Goal: Obtain resource: Obtain resource

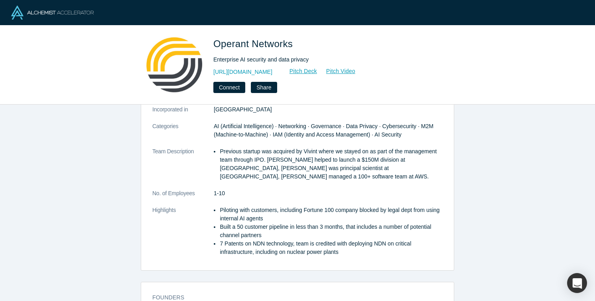
scroll to position [98, 0]
click at [317, 73] on link "Pitch Deck" at bounding box center [299, 71] width 37 height 9
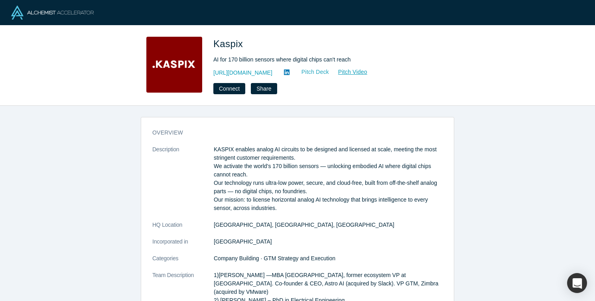
click at [294, 71] on link "Pitch Deck" at bounding box center [311, 71] width 37 height 9
